Goal: Task Accomplishment & Management: Manage account settings

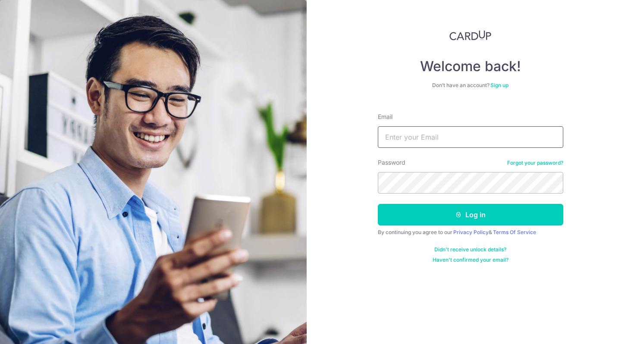
click at [444, 134] on input "Email" at bounding box center [471, 137] width 186 height 22
type input "[EMAIL_ADDRESS][DOMAIN_NAME]"
click at [378, 204] on button "Log in" at bounding box center [471, 215] width 186 height 22
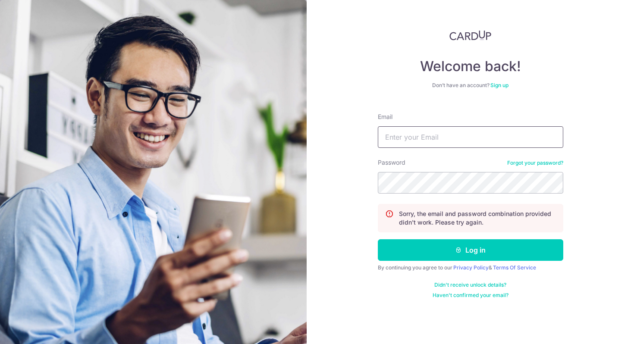
click at [444, 137] on input "Email" at bounding box center [471, 137] width 186 height 22
drag, startPoint x: 485, startPoint y: 137, endPoint x: 286, endPoint y: 110, distance: 201.2
click at [286, 110] on section "Welcome back! Don’t have an account? Sign up Email mrtomtom@gmail.com Password …" at bounding box center [317, 172] width 634 height 344
type input "mrtomtom@gmail.com"
click at [378, 240] on button "Log in" at bounding box center [471, 251] width 186 height 22
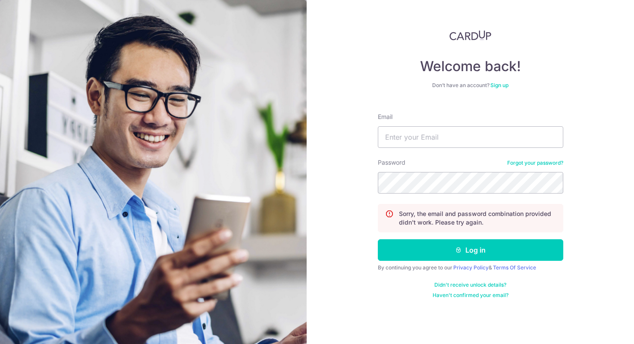
click at [423, 149] on form "Email Password Forgot your password? Sorry, the email and password combination …" at bounding box center [471, 202] width 186 height 193
click at [432, 138] on input "Email" at bounding box center [471, 137] width 186 height 22
paste input "[EMAIL_ADDRESS][DOMAIN_NAME]"
type input "[EMAIL_ADDRESS][DOMAIN_NAME]"
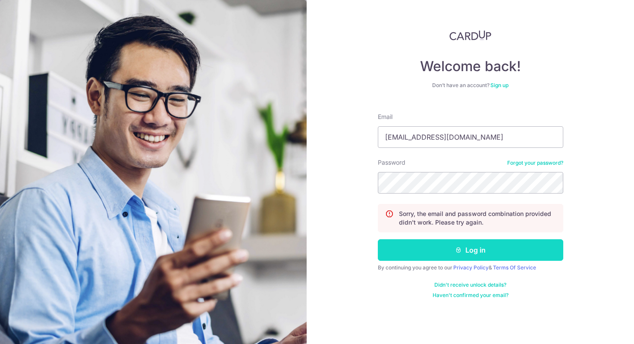
click at [520, 254] on button "Log in" at bounding box center [471, 251] width 186 height 22
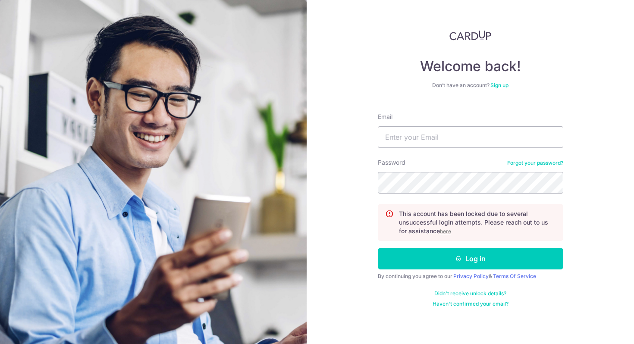
click at [449, 232] on u "here" at bounding box center [445, 231] width 11 height 6
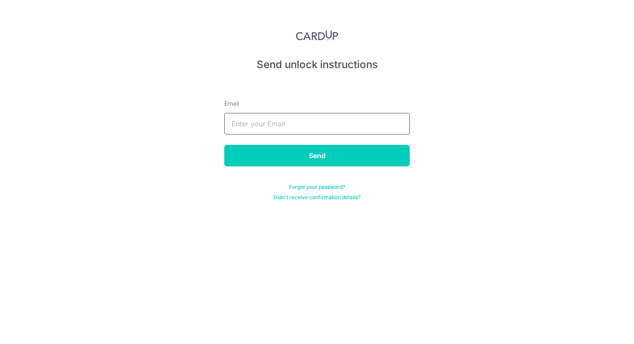
click at [308, 128] on input "text" at bounding box center [317, 124] width 186 height 22
paste input "mrtomtom@gmail.com"
type input "mrtomtom@gmail.com"
click at [224, 145] on input "Send" at bounding box center [317, 156] width 186 height 22
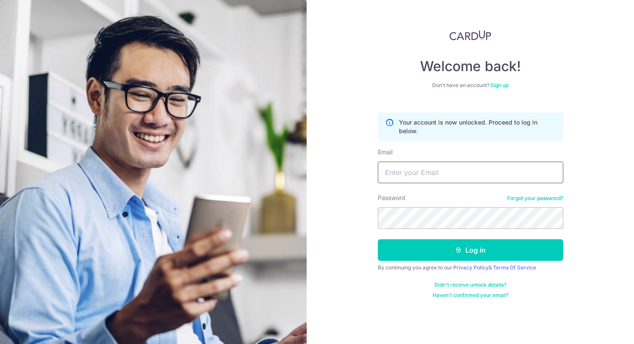
click at [457, 171] on input "Email" at bounding box center [471, 173] width 186 height 22
paste input "[EMAIL_ADDRESS][DOMAIN_NAME]"
type input "[EMAIL_ADDRESS][DOMAIN_NAME]"
click at [542, 198] on link "Forgot your password?" at bounding box center [535, 198] width 56 height 7
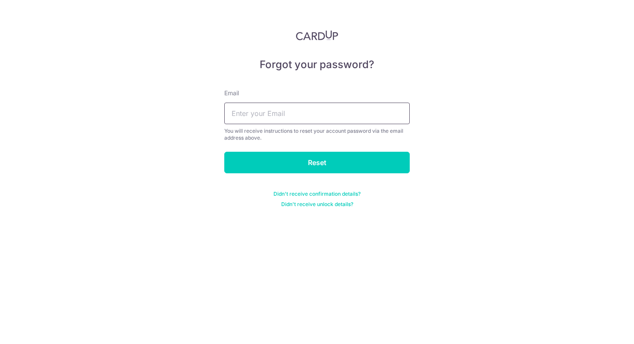
click at [297, 111] on input "text" at bounding box center [317, 114] width 186 height 22
paste input "mrtomtom@gmail.com"
type input "mrtomtom@gmail.com"
click at [278, 178] on form "Email mrtomtom@gmail.com You will receive instructions to reset your account pa…" at bounding box center [317, 143] width 186 height 129
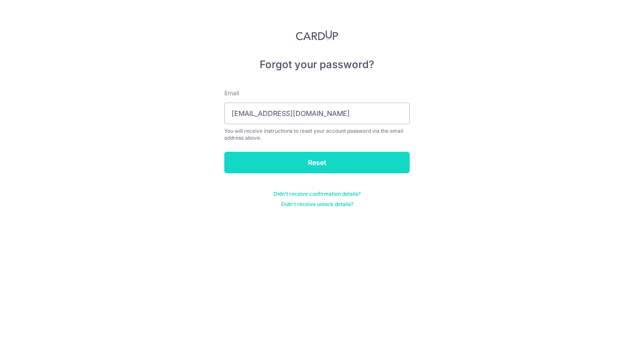
click at [291, 156] on input "Reset" at bounding box center [317, 163] width 186 height 22
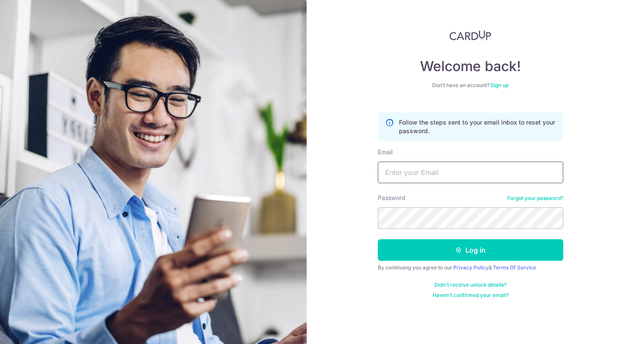
click at [410, 177] on input "Email" at bounding box center [471, 173] width 186 height 22
paste input "[EMAIL_ADDRESS][DOMAIN_NAME]"
type input "[EMAIL_ADDRESS][DOMAIN_NAME]"
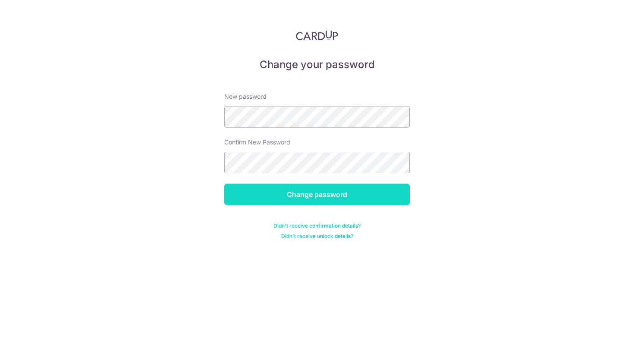
click at [349, 192] on input "Change password" at bounding box center [317, 195] width 186 height 22
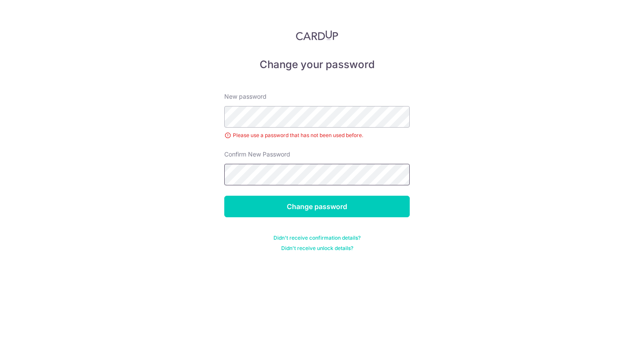
click at [224, 196] on input "Change password" at bounding box center [317, 207] width 186 height 22
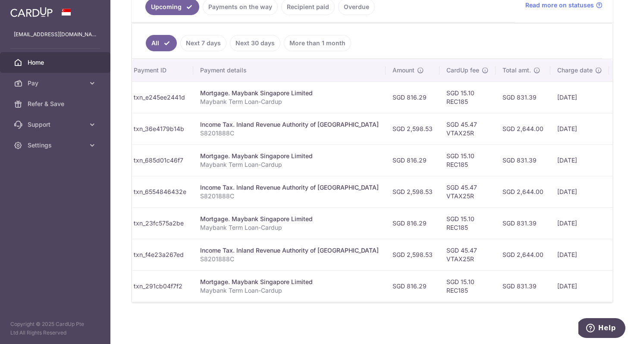
scroll to position [0, 118]
click at [422, 21] on ul "Upcoming Payments on the way Recipient paid Overdue" at bounding box center [324, 4] width 384 height 35
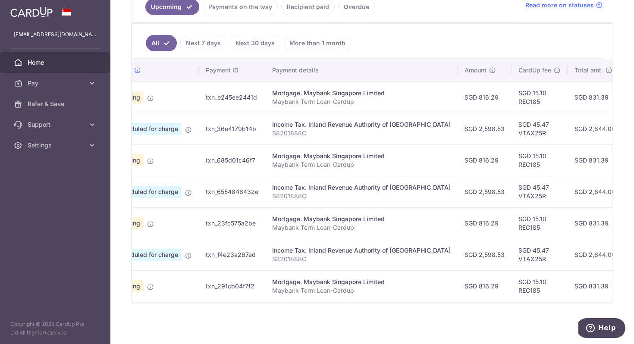
scroll to position [0, 0]
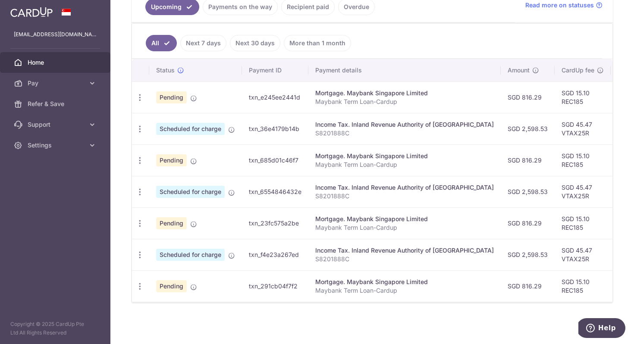
click at [247, 7] on link "Payments on the way" at bounding box center [240, 7] width 75 height 16
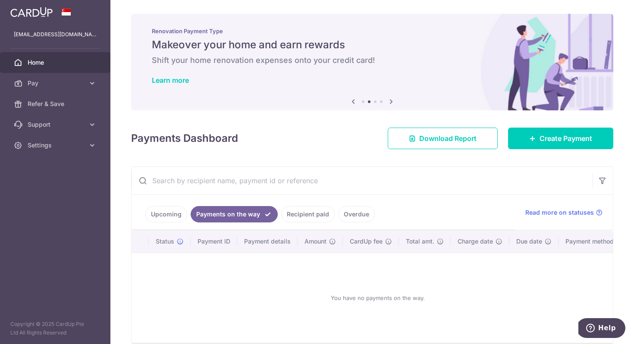
click at [49, 62] on span "Home" at bounding box center [56, 62] width 57 height 9
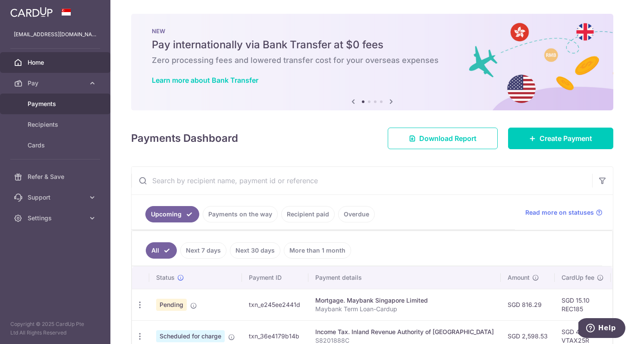
click at [63, 104] on span "Payments" at bounding box center [56, 104] width 57 height 9
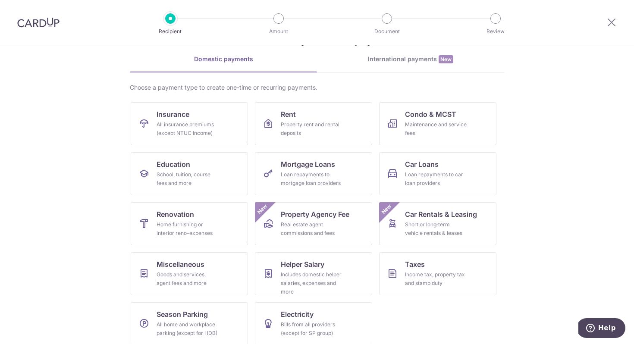
scroll to position [42, 0]
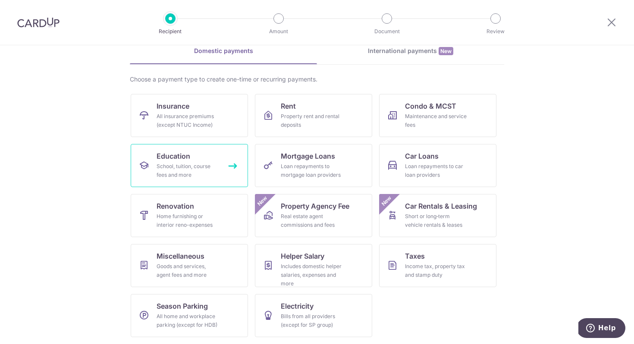
click at [192, 164] on div "School, tuition, course fees and more" at bounding box center [188, 170] width 62 height 17
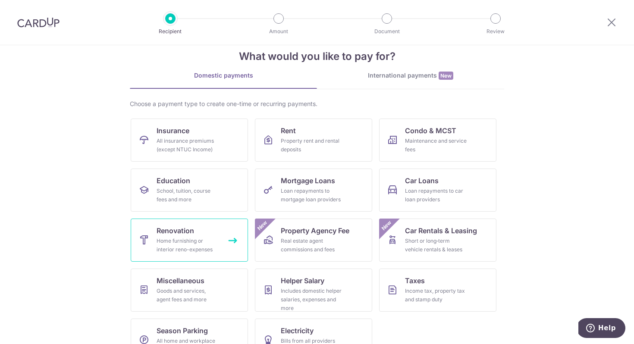
scroll to position [42, 0]
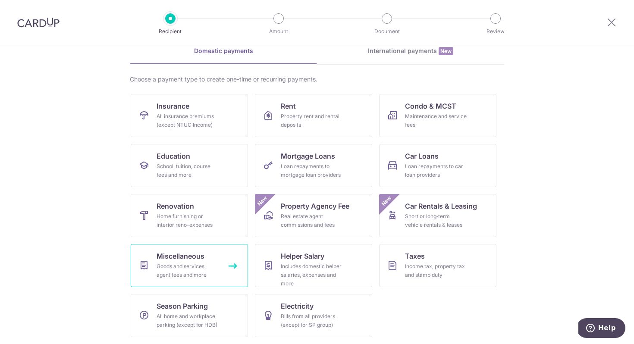
click at [211, 260] on link "Miscellaneous Goods and services, agent fees and more" at bounding box center [189, 265] width 117 height 43
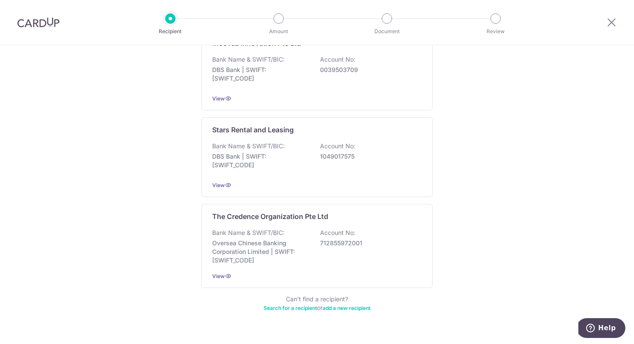
scroll to position [430, 0]
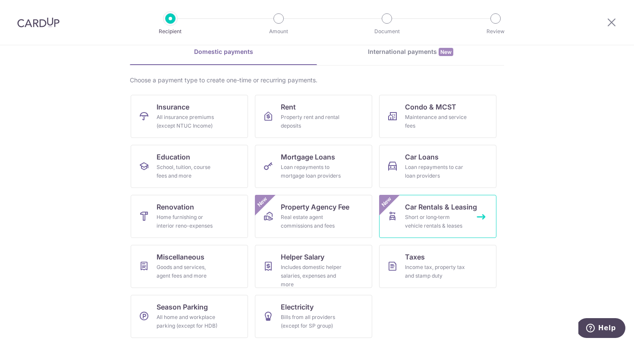
scroll to position [42, 0]
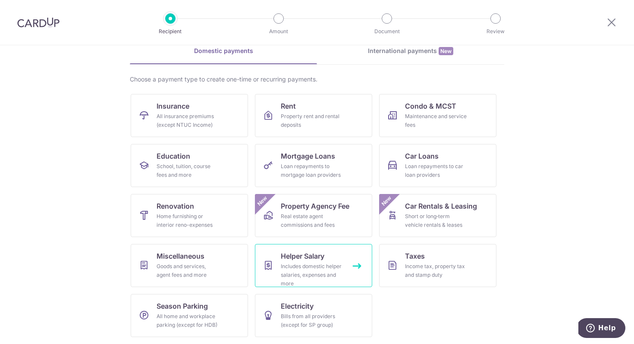
click at [307, 258] on span "Helper Salary" at bounding box center [303, 256] width 44 height 10
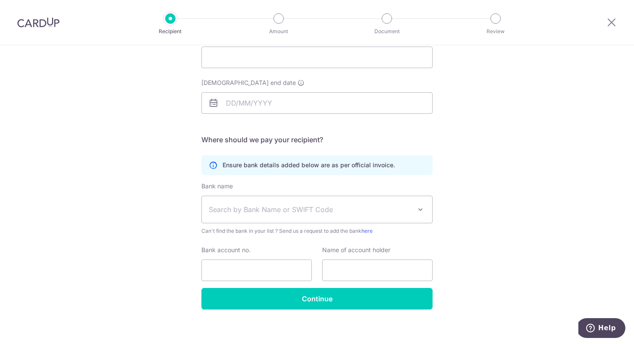
scroll to position [112, 0]
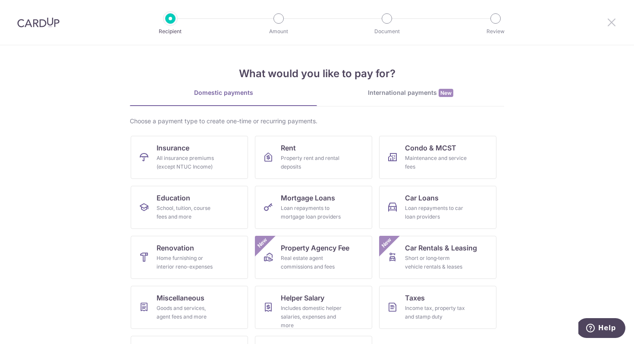
click at [611, 23] on icon at bounding box center [612, 22] width 10 height 11
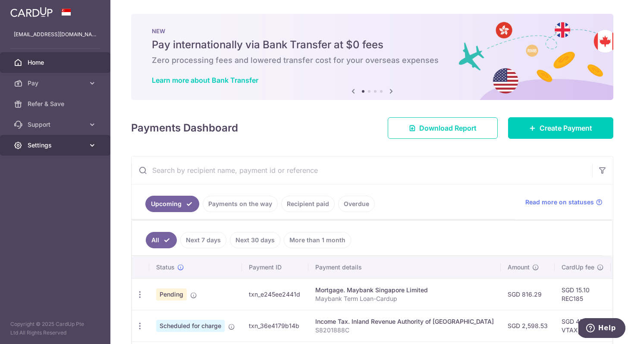
click at [76, 148] on span "Settings" at bounding box center [56, 145] width 57 height 9
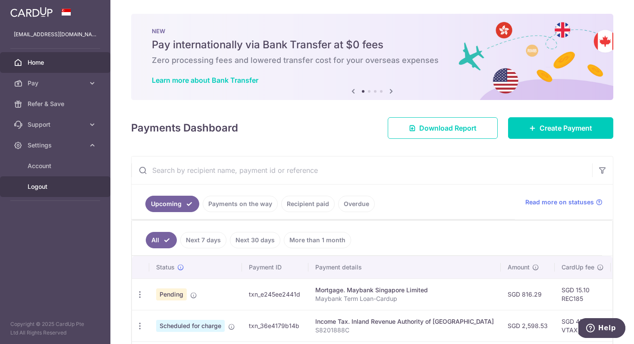
click at [49, 186] on span "Logout" at bounding box center [56, 187] width 57 height 9
